Goal: Check status: Check status

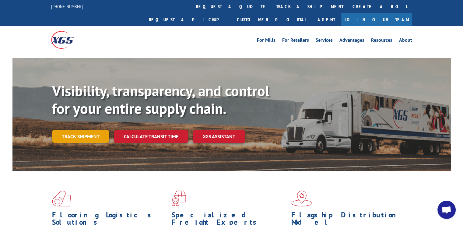
click at [72, 130] on link "Track shipment" at bounding box center [80, 136] width 57 height 13
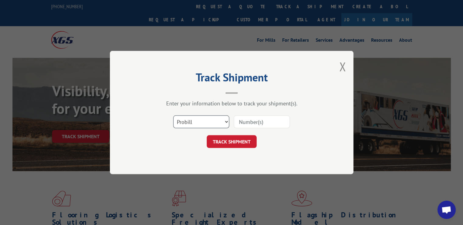
click at [227, 123] on select "Select category... Probill BOL PO" at bounding box center [201, 121] width 56 height 13
select select "bol"
click at [173, 115] on select "Select category... Probill BOL PO" at bounding box center [201, 121] width 56 height 13
click at [263, 121] on input at bounding box center [262, 121] width 56 height 13
type input "77227"
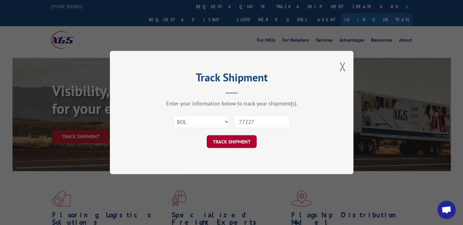
click at [247, 142] on button "TRACK SHIPMENT" at bounding box center [232, 141] width 50 height 13
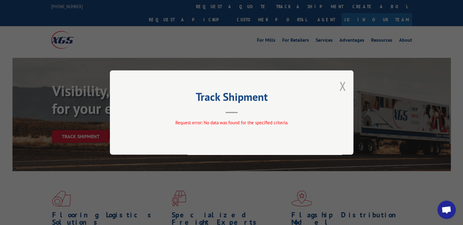
click at [344, 88] on button "Close modal" at bounding box center [342, 86] width 7 height 16
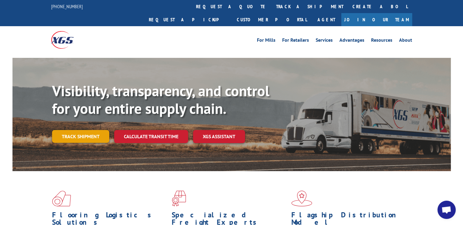
click at [90, 130] on link "Track shipment" at bounding box center [80, 136] width 57 height 13
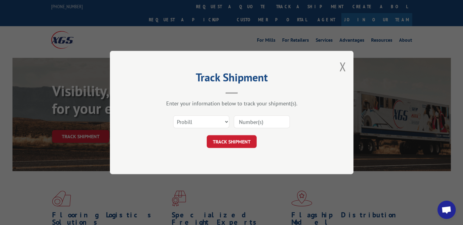
click at [265, 121] on input at bounding box center [262, 121] width 56 height 13
type input "77227"
click at [243, 140] on button "TRACK SHIPMENT" at bounding box center [232, 141] width 50 height 13
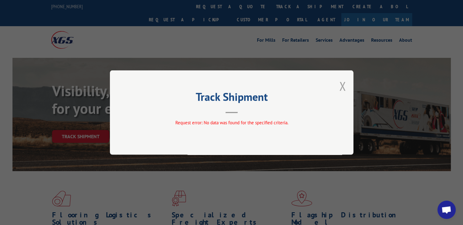
click at [343, 87] on button "Close modal" at bounding box center [342, 86] width 7 height 16
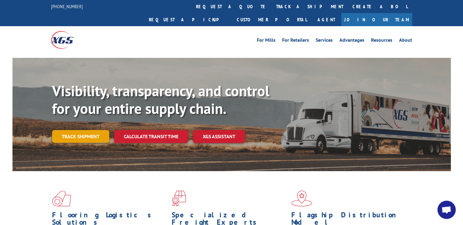
click at [76, 130] on link "Track shipment" at bounding box center [80, 136] width 57 height 13
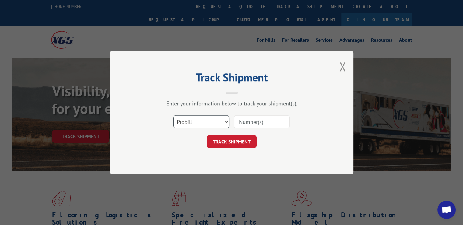
click at [201, 126] on select "Select category... Probill BOL PO" at bounding box center [201, 121] width 56 height 13
select select "po"
click at [173, 115] on select "Select category... Probill BOL PO" at bounding box center [201, 121] width 56 height 13
click at [258, 125] on input at bounding box center [262, 121] width 56 height 13
type input "13691"
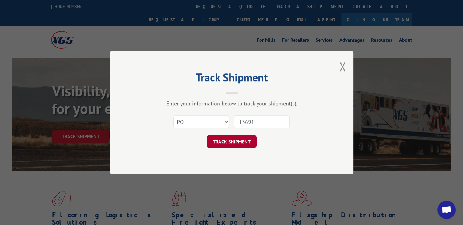
click at [242, 139] on button "TRACK SHIPMENT" at bounding box center [232, 141] width 50 height 13
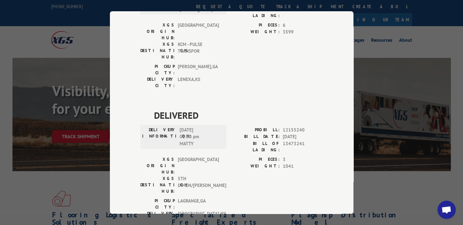
scroll to position [91, 0]
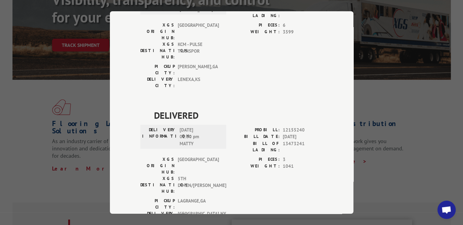
click at [401, 120] on div "Track Shipment DELIVERED DELIVERY INFORMATION: PROBILL: 7027197 BILL DATE: [DAT…" at bounding box center [231, 112] width 463 height 225
click at [384, 82] on div "Track Shipment DELIVERED DELIVERY INFORMATION: PROBILL: 7027197 BILL DATE: [DAT…" at bounding box center [231, 112] width 463 height 225
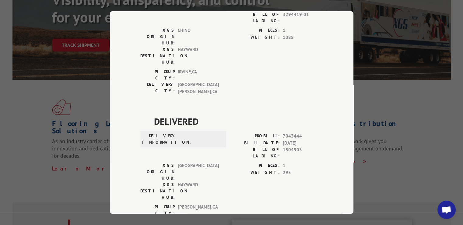
scroll to position [0, 0]
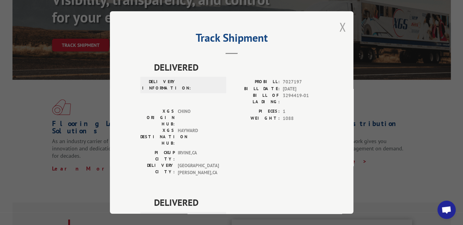
click at [339, 28] on button "Close modal" at bounding box center [342, 27] width 7 height 16
